Goal: Complete application form: Complete application form

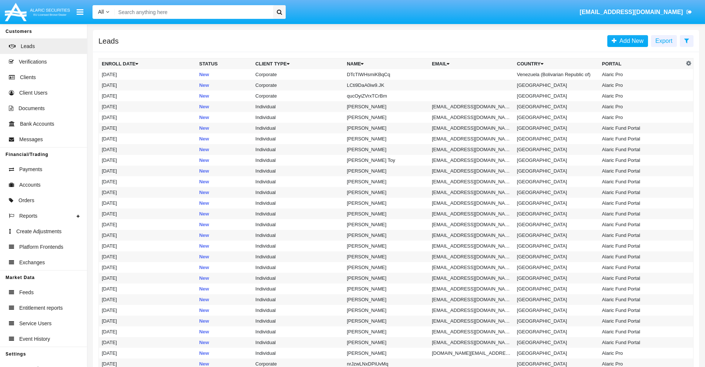
click at [686, 40] on icon at bounding box center [686, 41] width 5 height 6
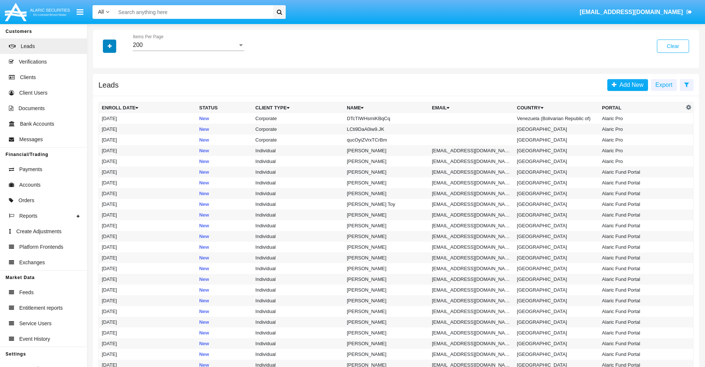
click at [110, 46] on icon "button" at bounding box center [110, 46] width 4 height 5
click at [115, 83] on span "Name" at bounding box center [116, 82] width 16 height 9
click at [102, 86] on input "Name" at bounding box center [101, 86] width 0 height 0
checkbox input "true"
click at [110, 46] on icon "button" at bounding box center [110, 46] width 4 height 5
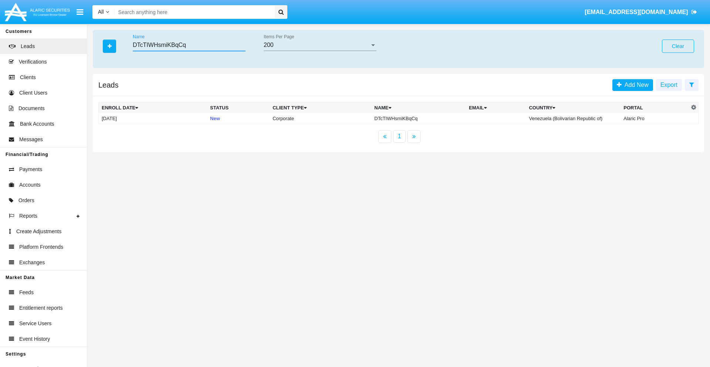
type input "DTcTIWHsmiKBqCq"
click at [420, 118] on td "DTcTIWHsmiKBqCq" at bounding box center [419, 118] width 95 height 11
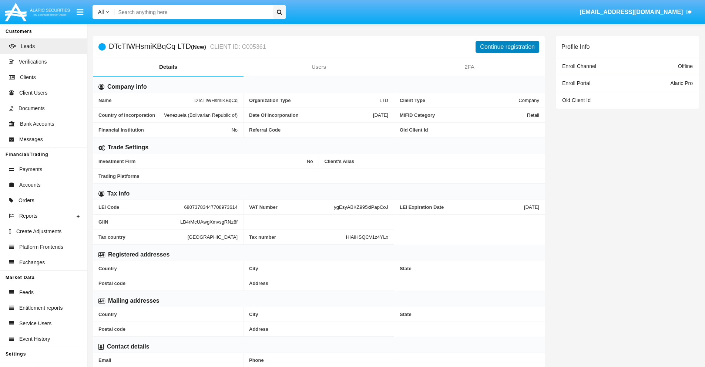
click at [507, 47] on button "Continue registration" at bounding box center [507, 47] width 64 height 12
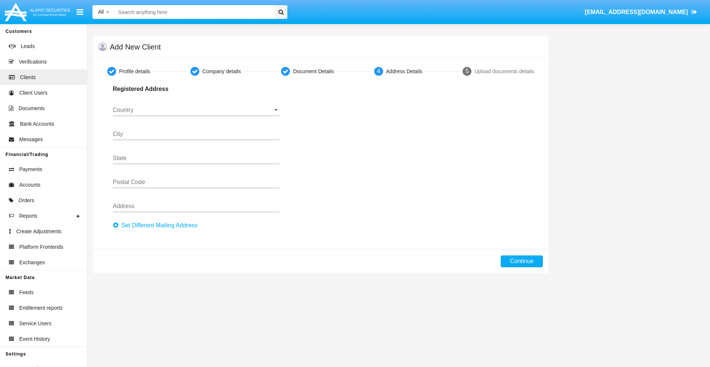
click at [157, 226] on button "Set Different Mailing Address" at bounding box center [157, 226] width 89 height 12
click at [522, 262] on button "Continue" at bounding box center [522, 262] width 42 height 12
click at [157, 226] on button "Set Different Mailing Address" at bounding box center [157, 226] width 89 height 12
type input "!"#$%&'()*+,-./:;<=>?@[\]^_`{|}~"
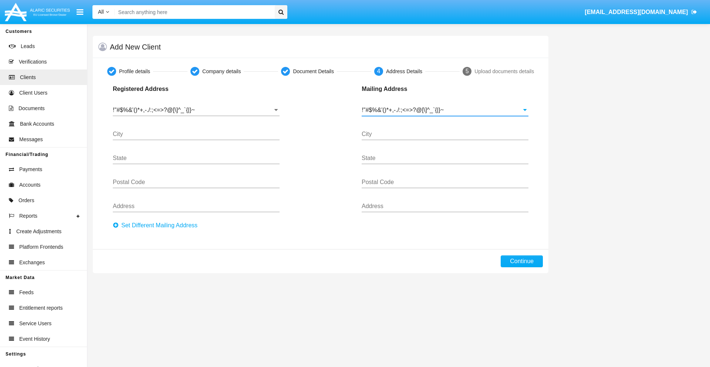
type input "!"#$%&'()*+,-./:;<=>?@[\]^_`{|}~"
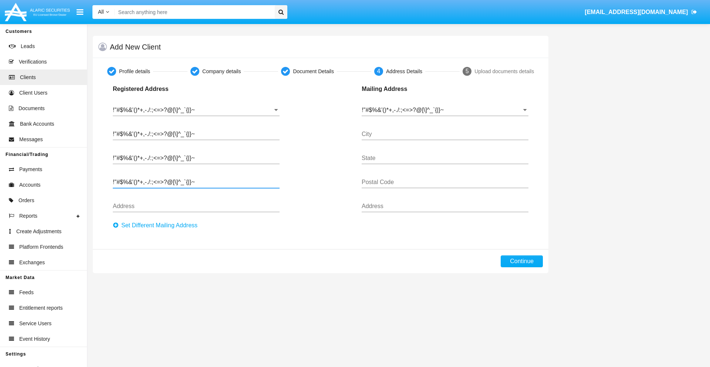
type input "!"#$%&'()*+,-./:;<=>?@[\]^_`{|}~"
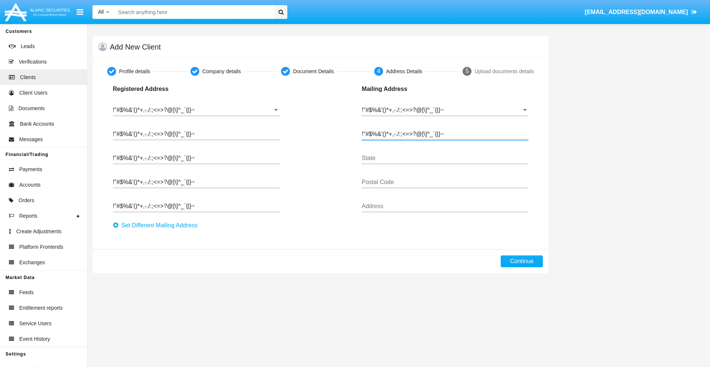
type input "!"#$%&'()*+,-./:;<=>?@[\]^_`{|}~"
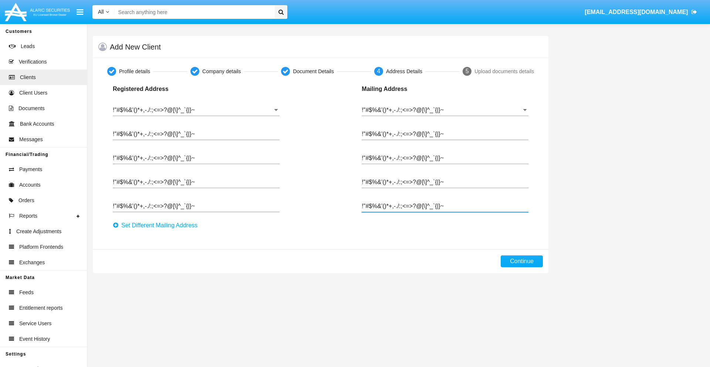
type input "!"#$%&'()*+,-./:;<=>?@[\]^_`{|}~"
click at [522, 262] on button "Continue" at bounding box center [522, 262] width 42 height 12
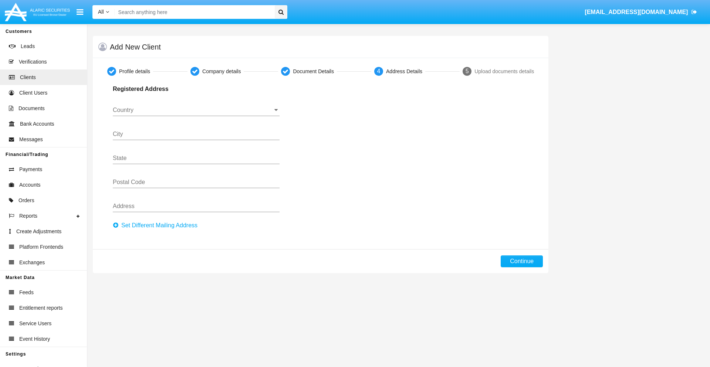
click at [157, 226] on button "Set Different Mailing Address" at bounding box center [157, 226] width 89 height 12
type input "0123456789"
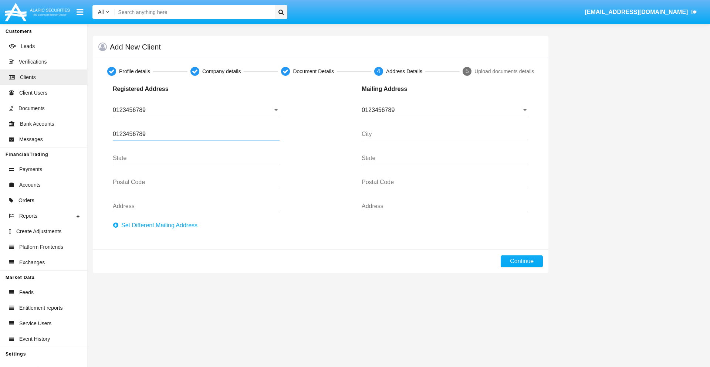
type input "0123456789"
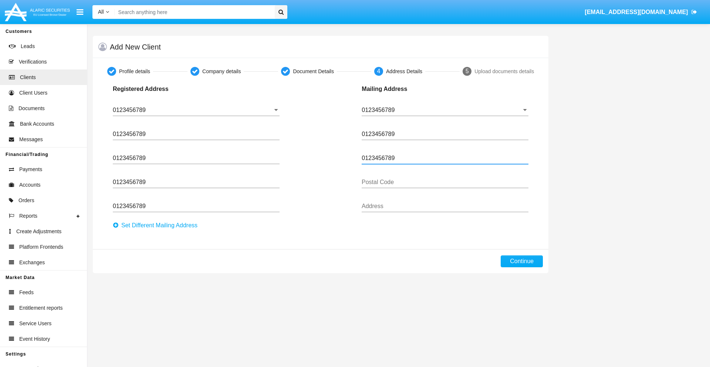
type input "0123456789"
click at [522, 262] on button "Continue" at bounding box center [522, 262] width 42 height 12
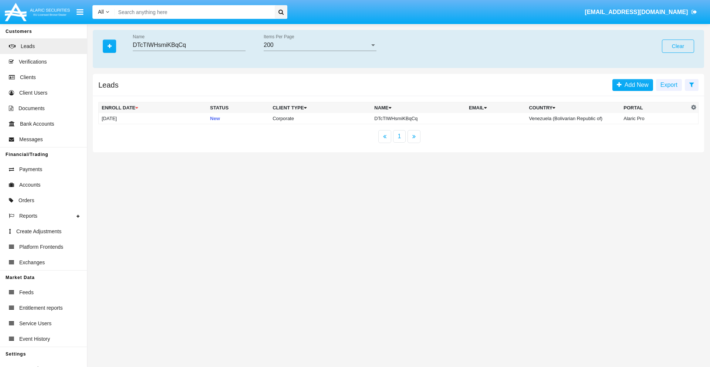
click at [678, 46] on button "Clear" at bounding box center [678, 46] width 32 height 13
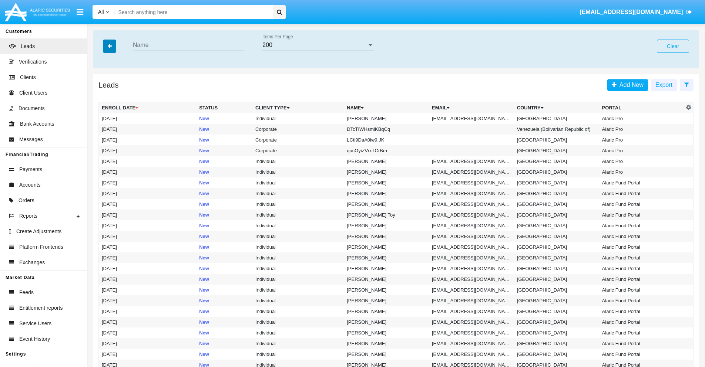
click at [110, 46] on icon "button" at bounding box center [110, 46] width 4 height 5
click at [115, 94] on span "Email" at bounding box center [115, 93] width 15 height 9
click at [102, 97] on input "Email" at bounding box center [101, 97] width 0 height 0
checkbox input "true"
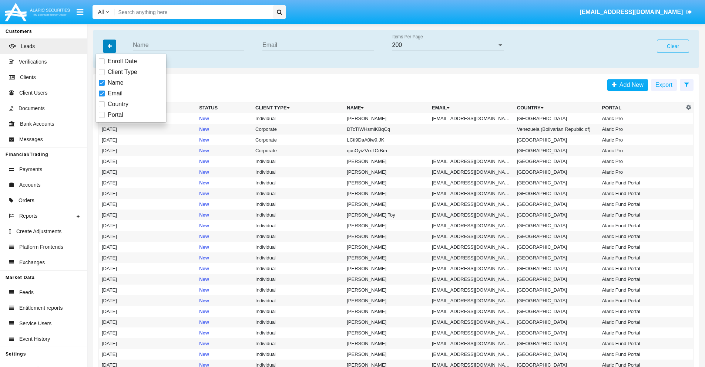
click at [110, 46] on icon "button" at bounding box center [110, 46] width 4 height 5
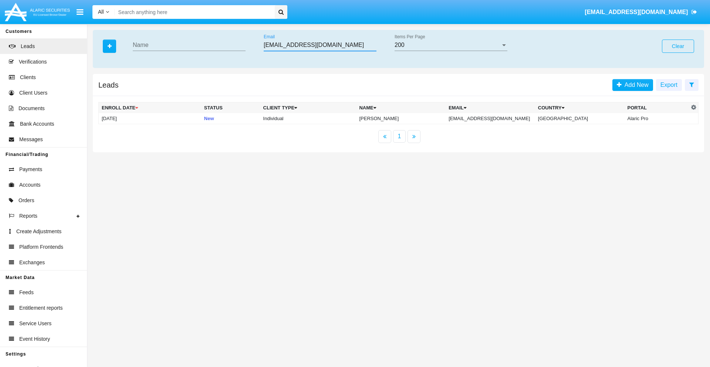
type input "zdq.rz@h2k7eyb5.bg"
click at [496, 118] on td "zdq.rz@h2k7eyb5.bg" at bounding box center [491, 118] width 90 height 11
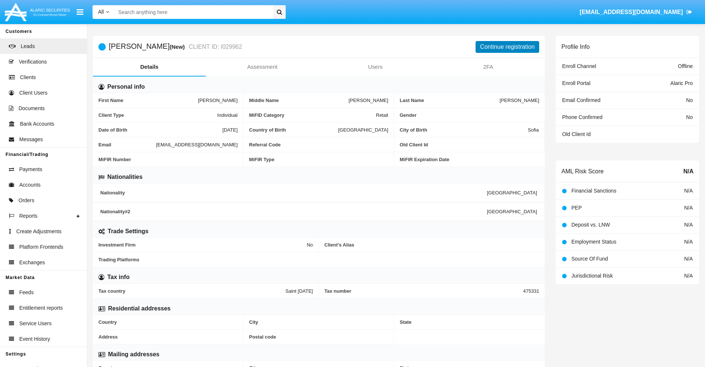
click at [507, 47] on button "Continue registration" at bounding box center [507, 47] width 64 height 12
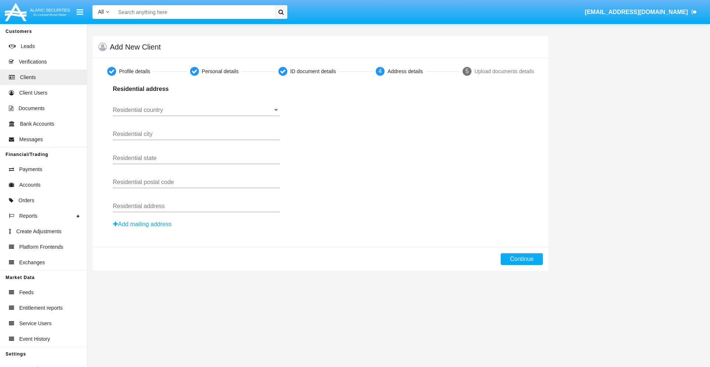
click at [143, 225] on button "Add mailing address" at bounding box center [142, 225] width 59 height 10
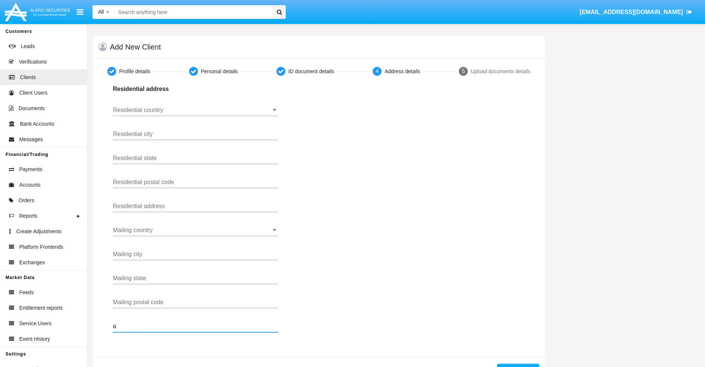
type input "a"
click at [518, 366] on button "Continue" at bounding box center [518, 370] width 42 height 12
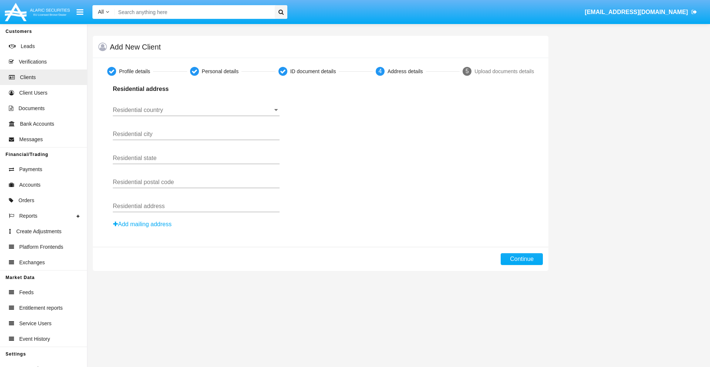
click at [143, 225] on button "Add mailing address" at bounding box center [142, 225] width 59 height 10
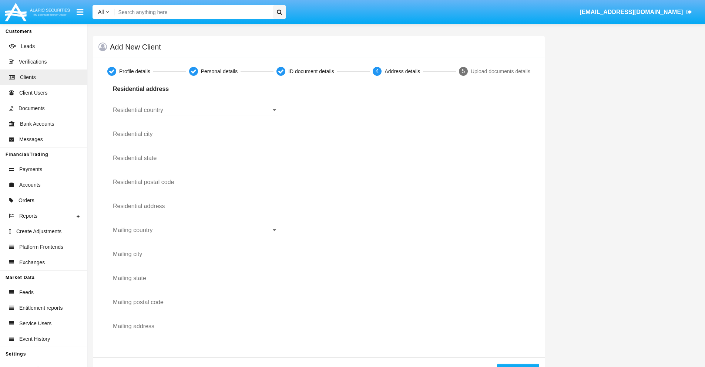
scroll to position [26, 0]
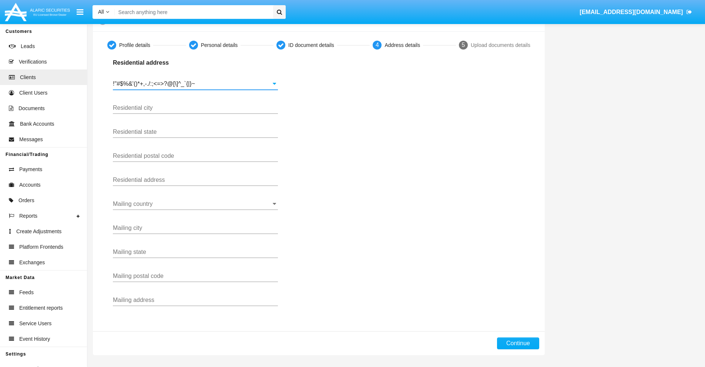
type input "!"#$%&'()*+,-./:;<=>?@[\]^_`{|}~"
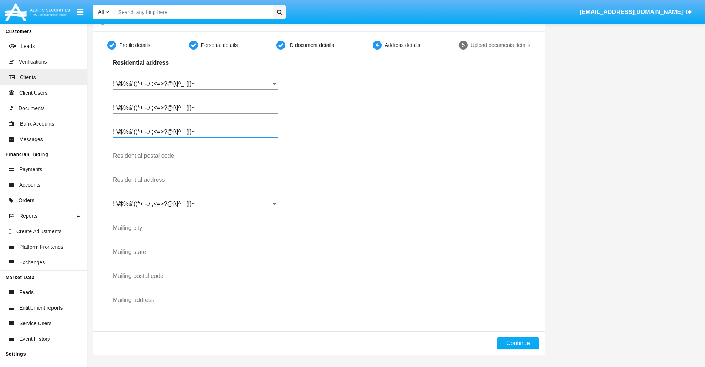
type input "!"#$%&'()*+,-./:;<=>?@[\]^_`{|}~"
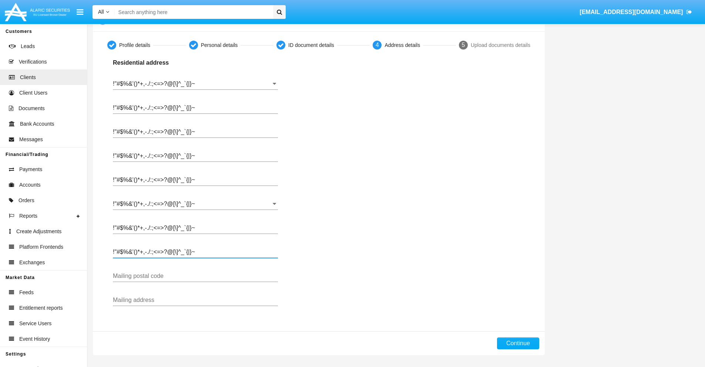
type input "!"#$%&'()*+,-./:;<=>?@[\]^_`{|}~"
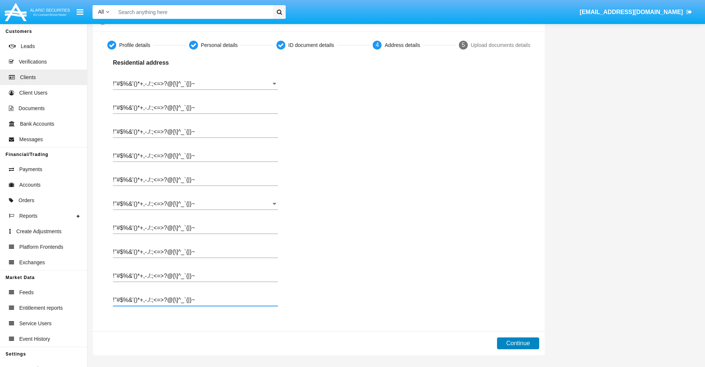
click at [518, 344] on button "Continue" at bounding box center [518, 344] width 42 height 12
